Goal: Task Accomplishment & Management: Manage account settings

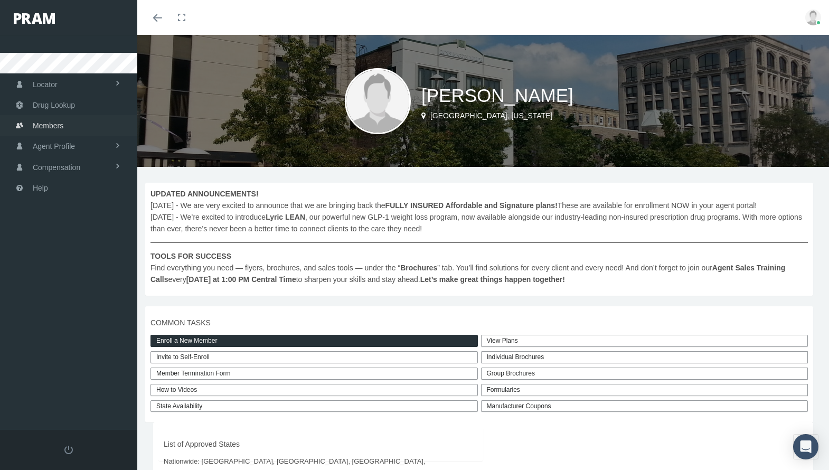
click at [63, 125] on span "Members" at bounding box center [48, 126] width 31 height 20
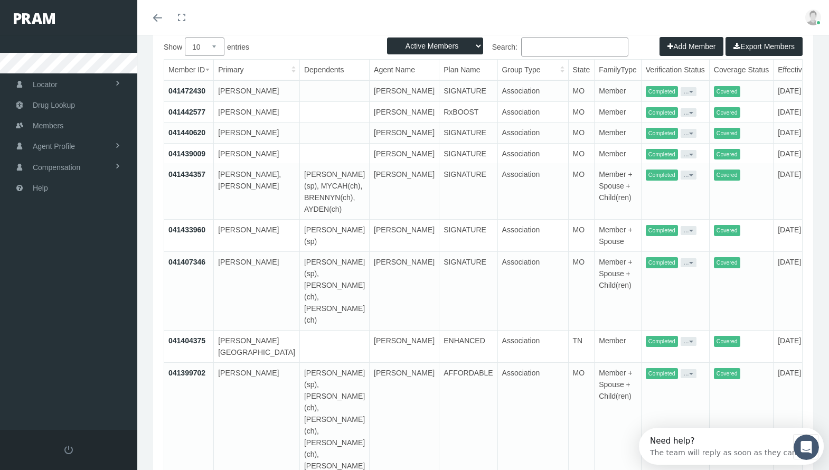
scroll to position [0, 2]
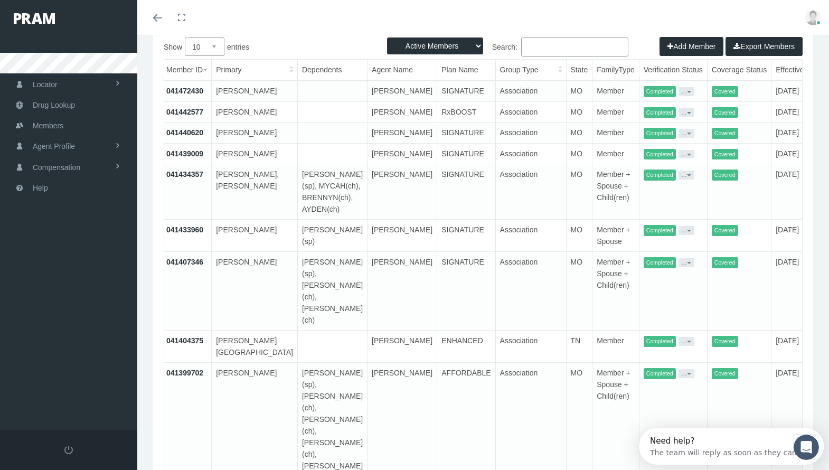
click at [188, 234] on link "041433960" at bounding box center [184, 229] width 37 height 8
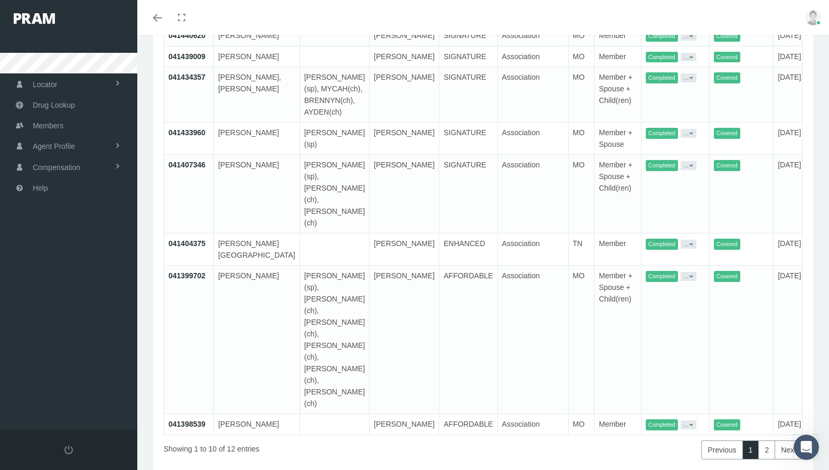
scroll to position [0, 1]
click at [771, 440] on link "2" at bounding box center [766, 449] width 17 height 19
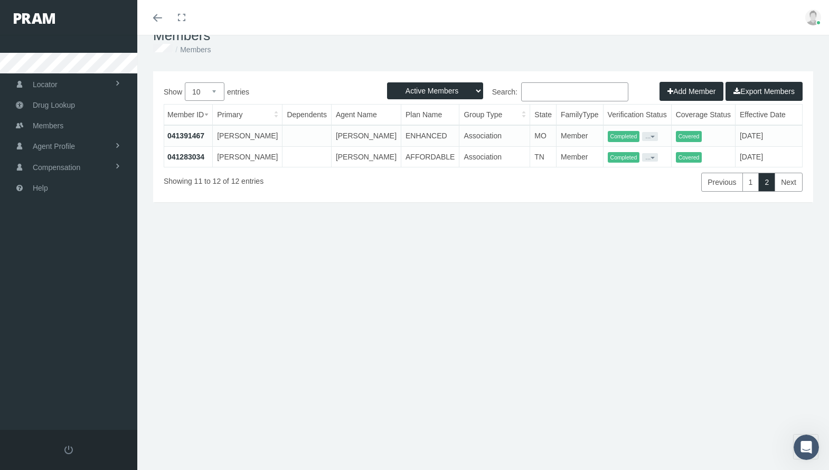
scroll to position [28, 0]
click at [751, 192] on link "1" at bounding box center [750, 182] width 17 height 19
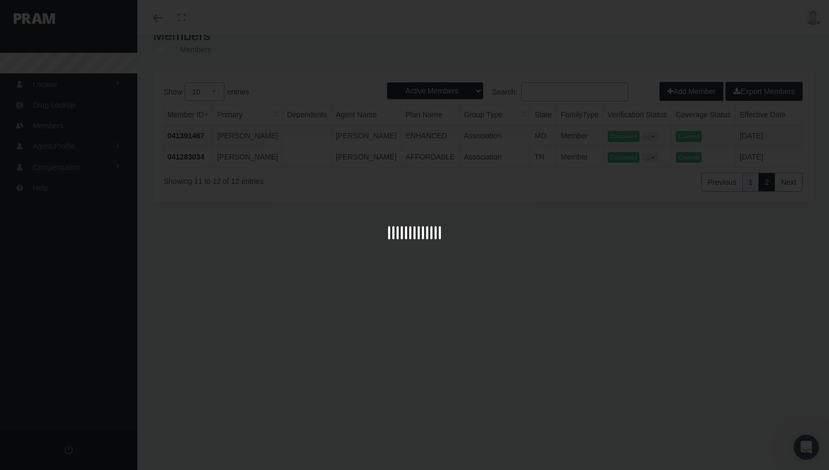
scroll to position [165, 0]
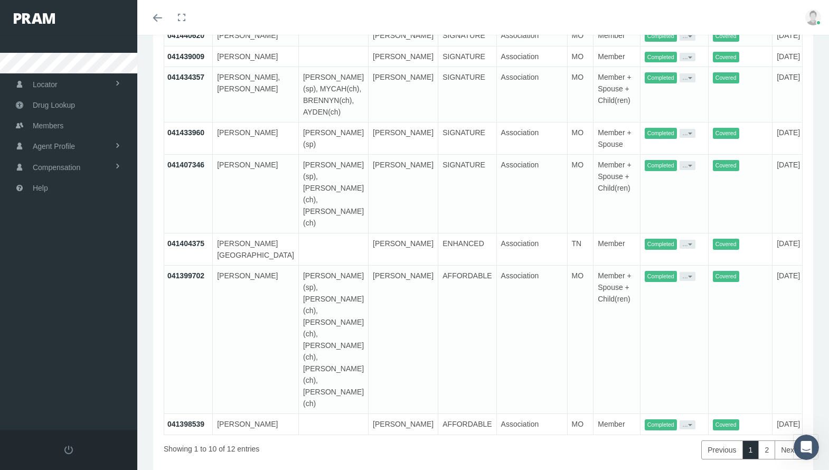
click at [161, 21] on icon "Toggle menubar" at bounding box center [157, 18] width 9 height 6
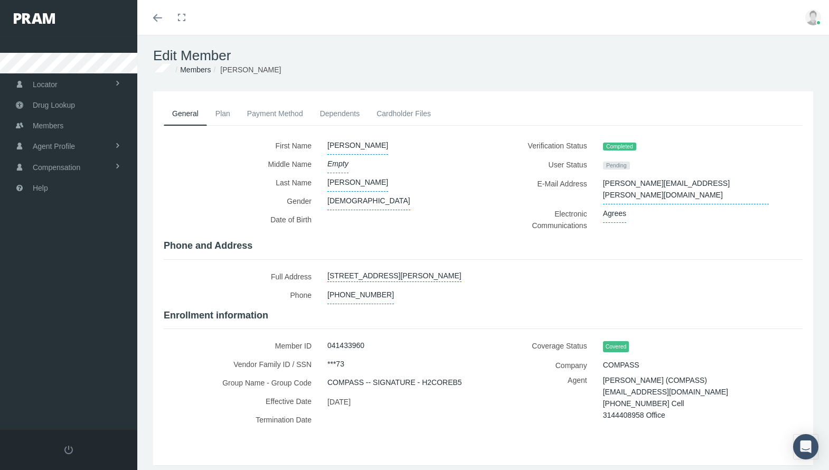
scroll to position [5, 0]
click at [161, 21] on icon "Toggle menubar" at bounding box center [157, 18] width 9 height 6
